Goal: Task Accomplishment & Management: Complete application form

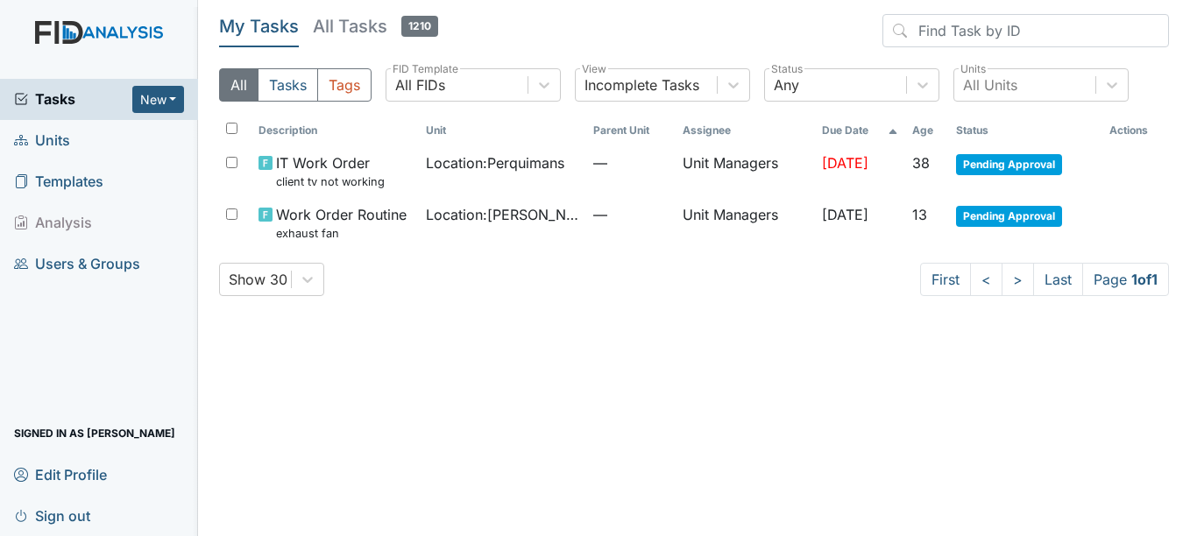
click at [50, 138] on span "Units" at bounding box center [42, 140] width 56 height 27
click at [53, 512] on span "Sign out" at bounding box center [52, 515] width 76 height 27
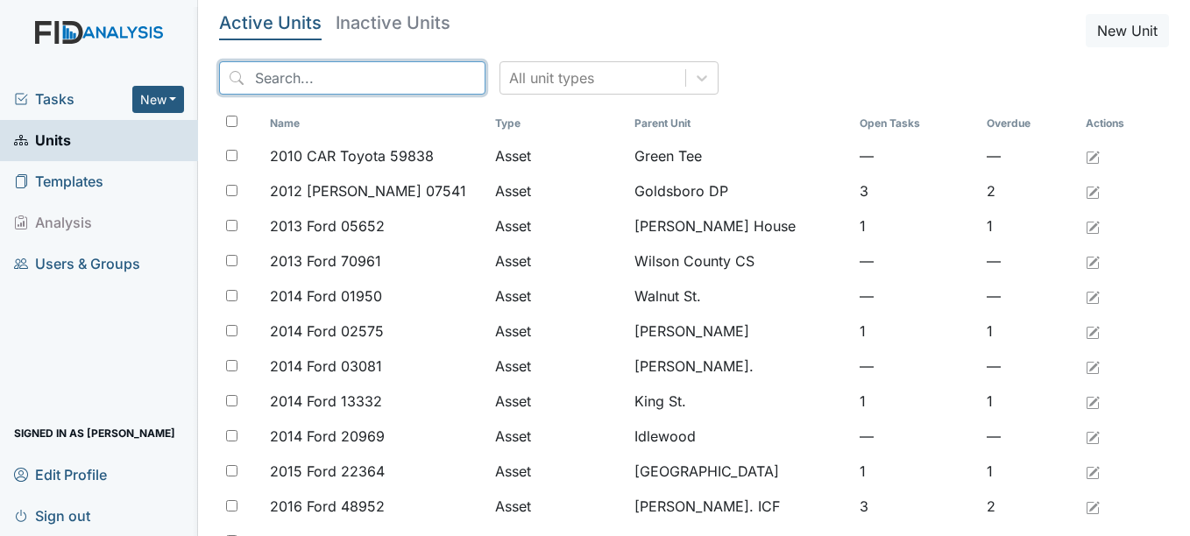
click at [314, 75] on input "search" at bounding box center [352, 77] width 266 height 33
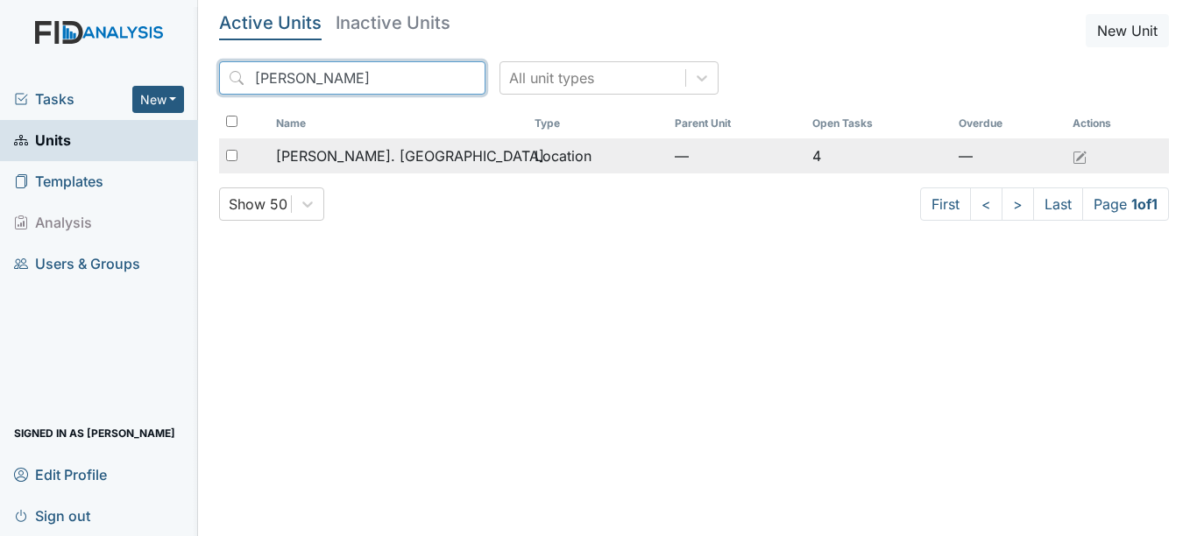
type input "wickham"
click at [365, 149] on span "[PERSON_NAME]. [GEOGRAPHIC_DATA]" at bounding box center [410, 155] width 268 height 21
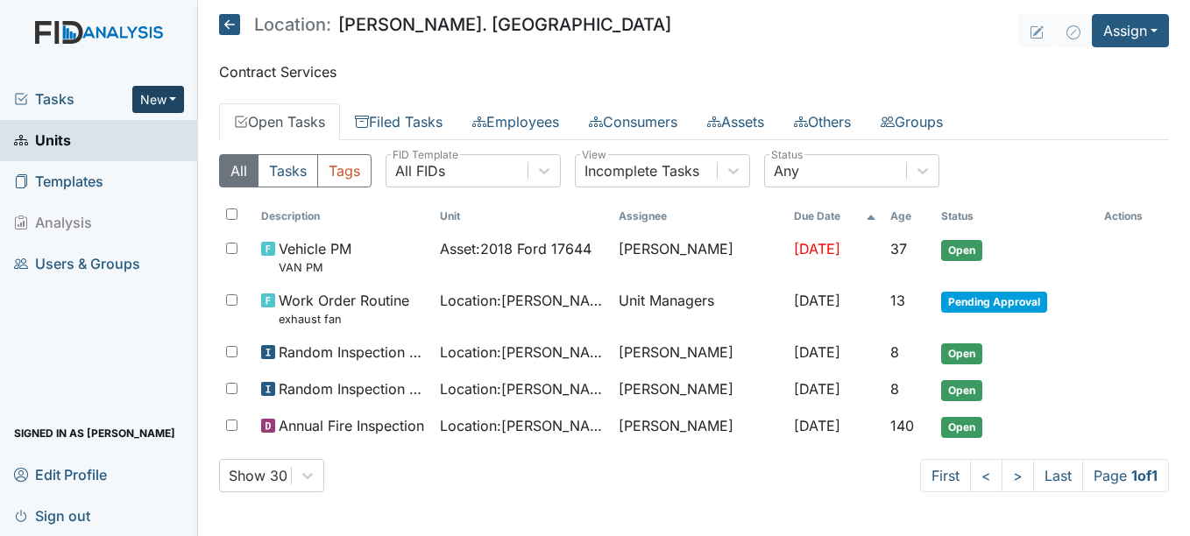
click at [148, 97] on button "New" at bounding box center [158, 99] width 53 height 27
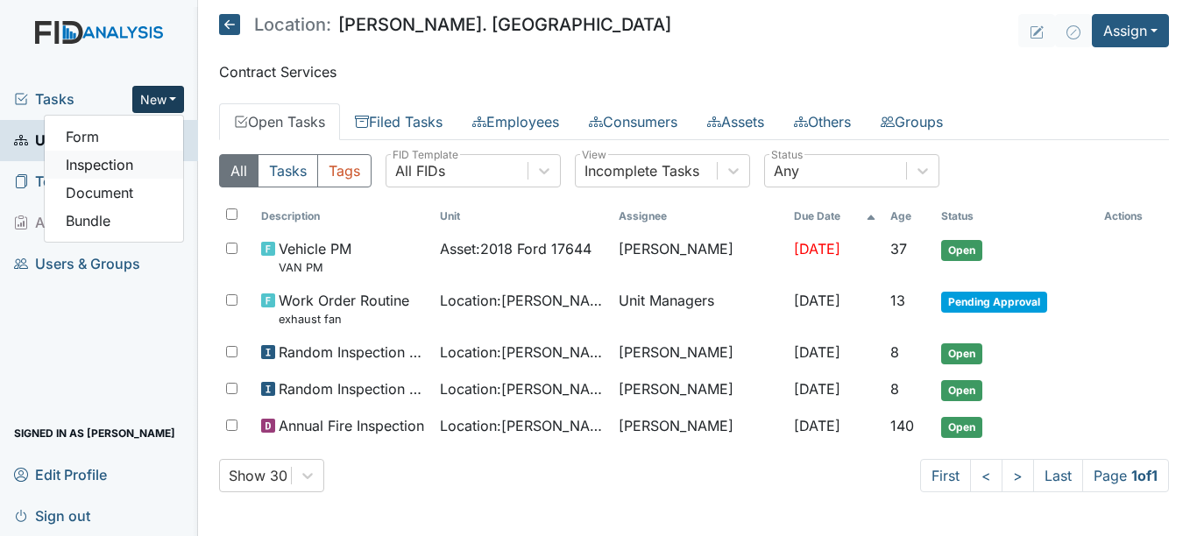
click at [140, 167] on link "Inspection" at bounding box center [114, 165] width 138 height 28
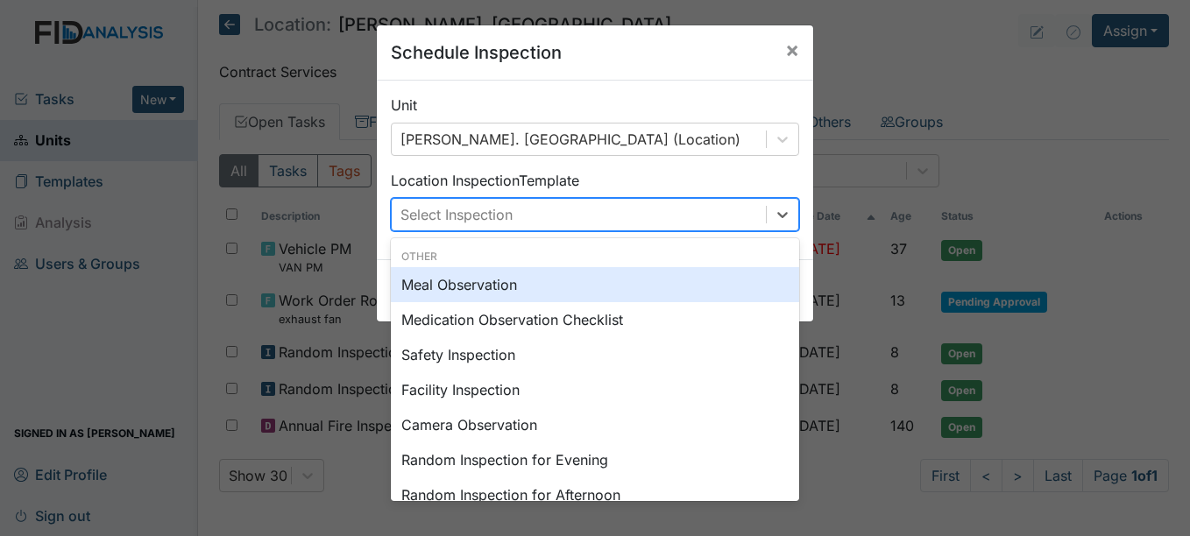
click at [467, 216] on div "Select Inspection" at bounding box center [457, 214] width 112 height 21
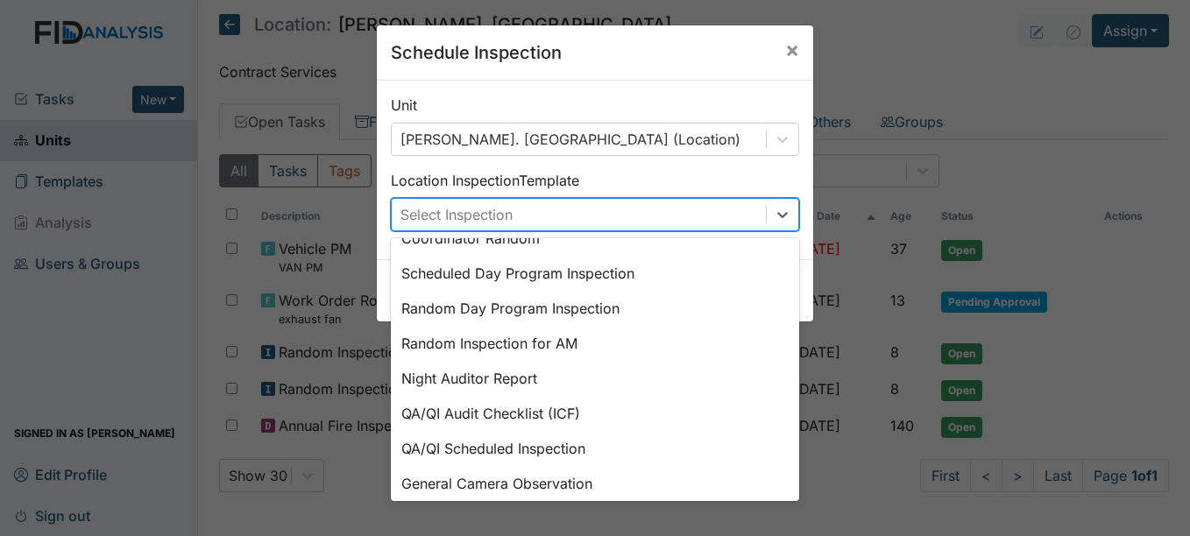
scroll to position [302, 0]
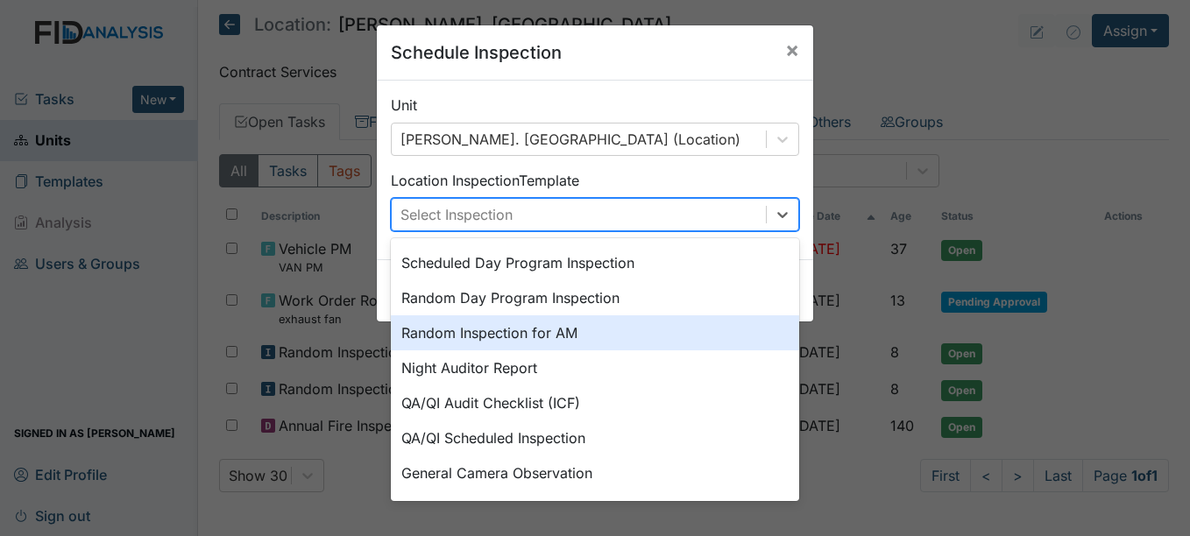
click at [567, 334] on div "Random Inspection for AM" at bounding box center [595, 333] width 408 height 35
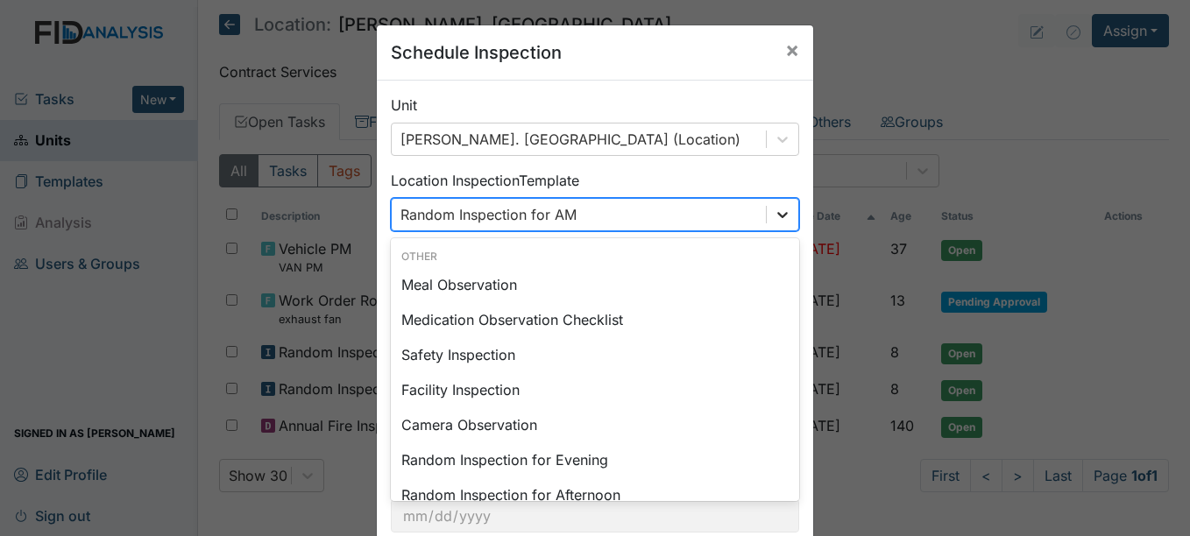
click at [774, 216] on icon at bounding box center [783, 215] width 18 height 18
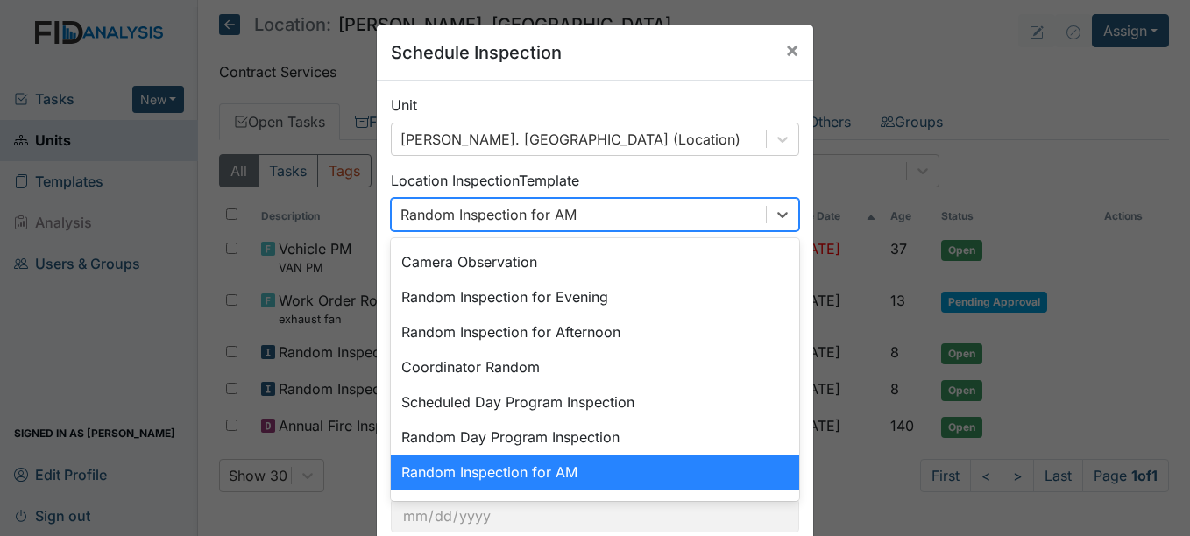
click at [617, 479] on div "Random Inspection for AM" at bounding box center [595, 472] width 408 height 35
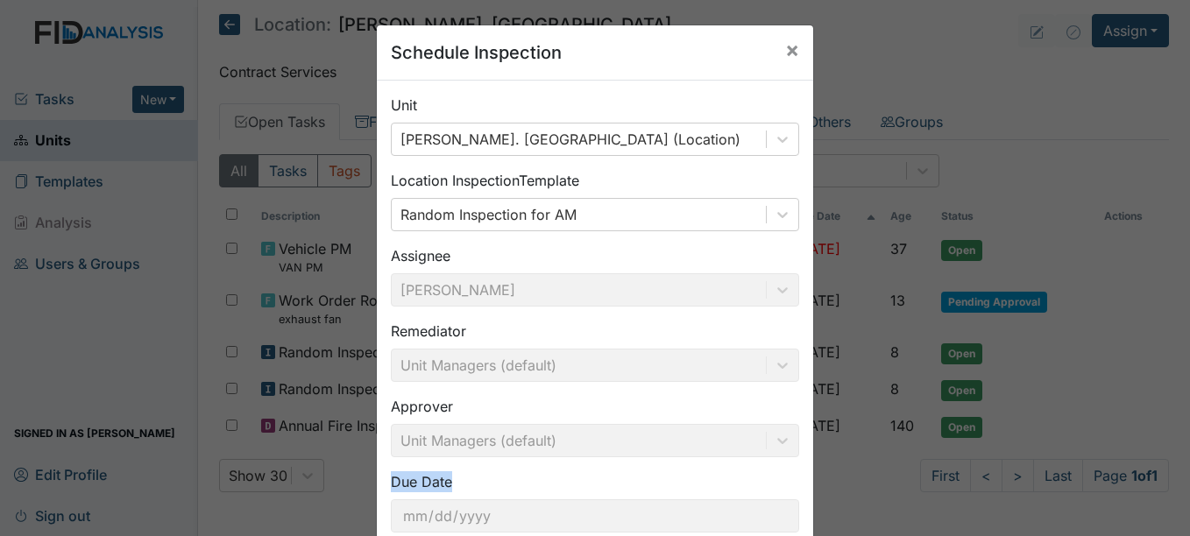
click at [617, 479] on div "Due Date 2025-09-12" at bounding box center [595, 502] width 408 height 61
click at [480, 284] on div "Assignee Byron Morris" at bounding box center [595, 275] width 408 height 61
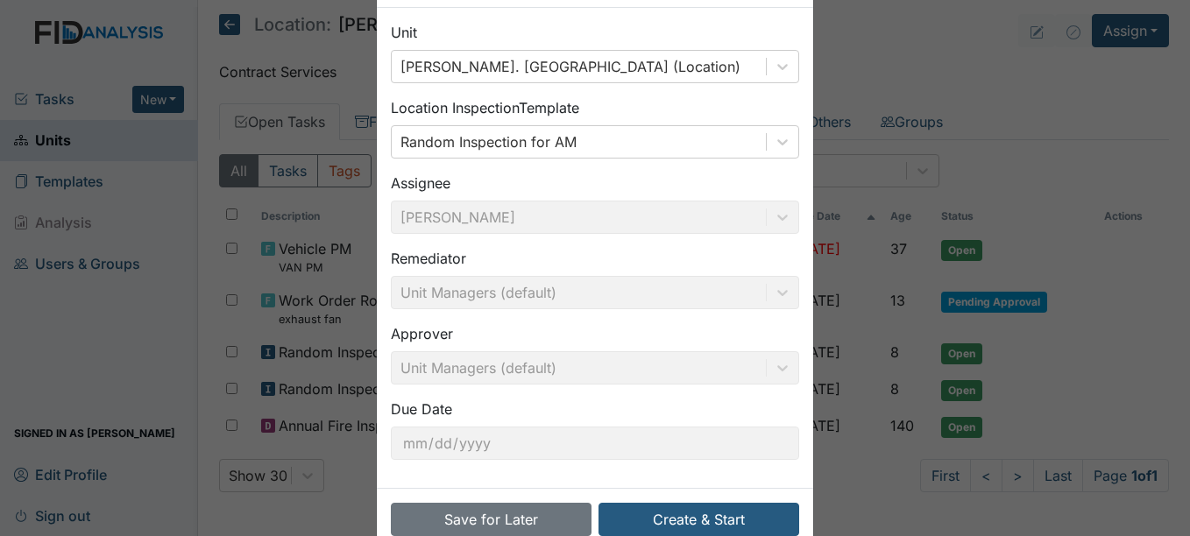
scroll to position [112, 0]
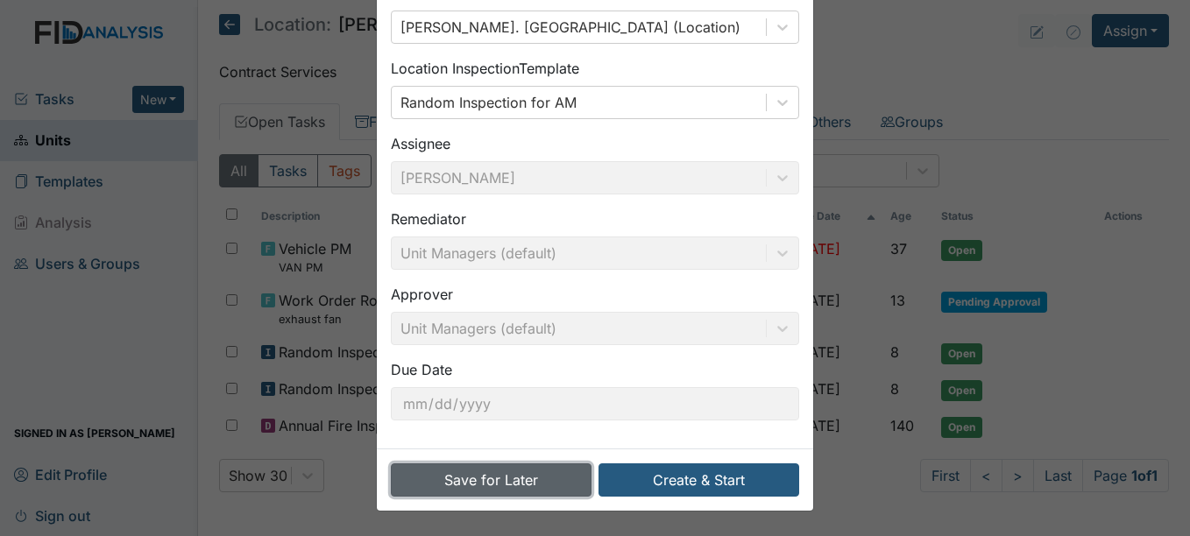
click at [522, 479] on button "Save for Later" at bounding box center [491, 480] width 201 height 33
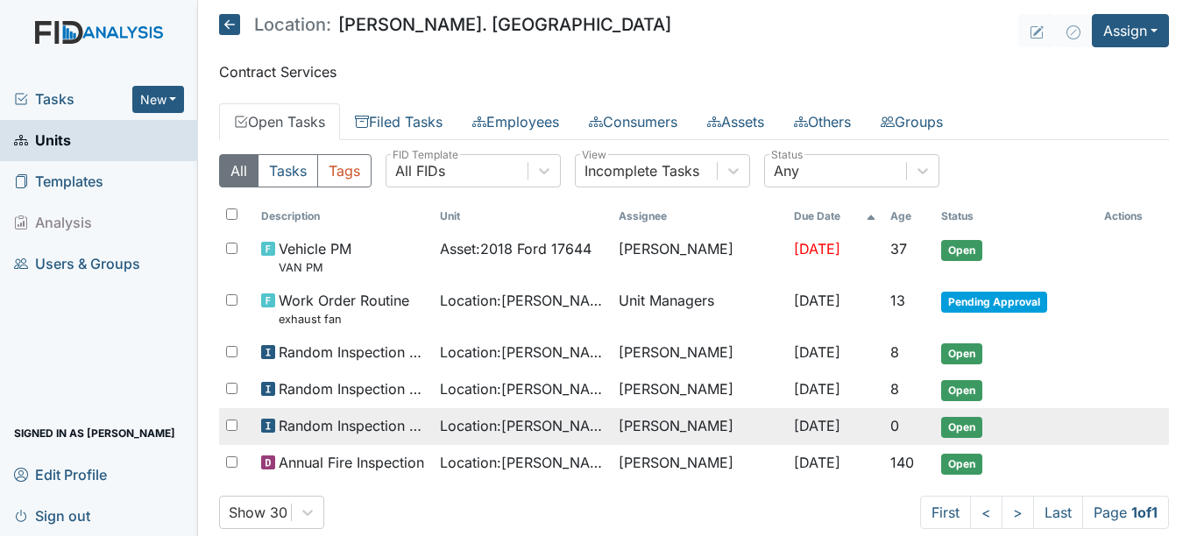
click at [953, 428] on span "Open" at bounding box center [961, 427] width 41 height 21
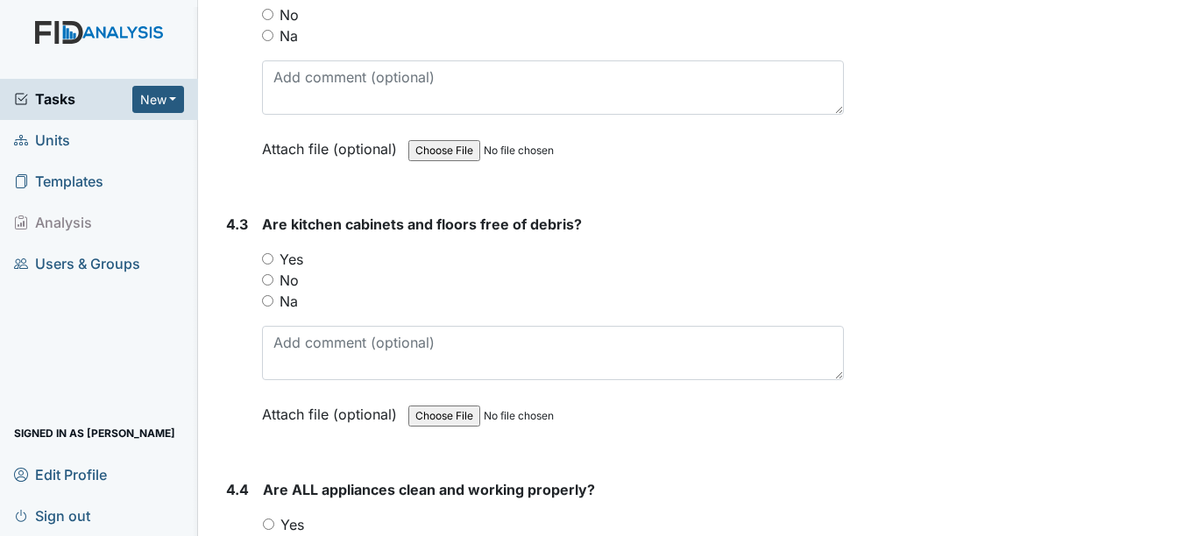
scroll to position [6470, 0]
